Goal: Information Seeking & Learning: Understand process/instructions

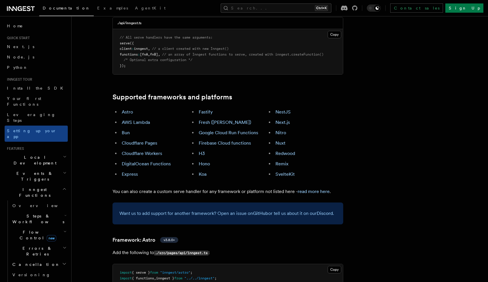
scroll to position [375, 0]
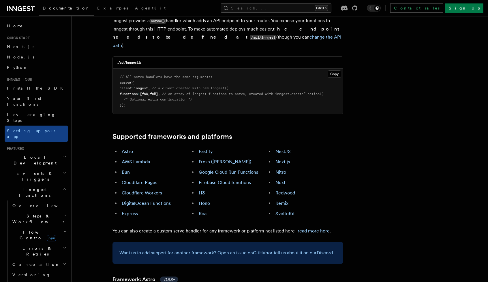
scroll to position [317, 0]
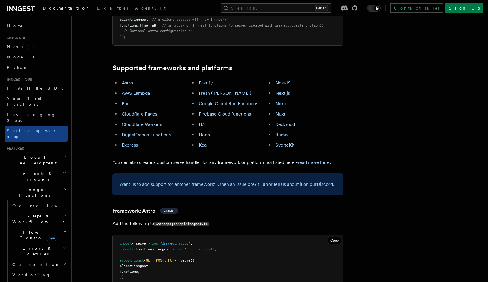
click at [141, 242] on span "{ serve }" at bounding box center [141, 244] width 18 height 4
copy code "import { serve } from "inngest/astro" ;"
